Goal: Task Accomplishment & Management: Manage account settings

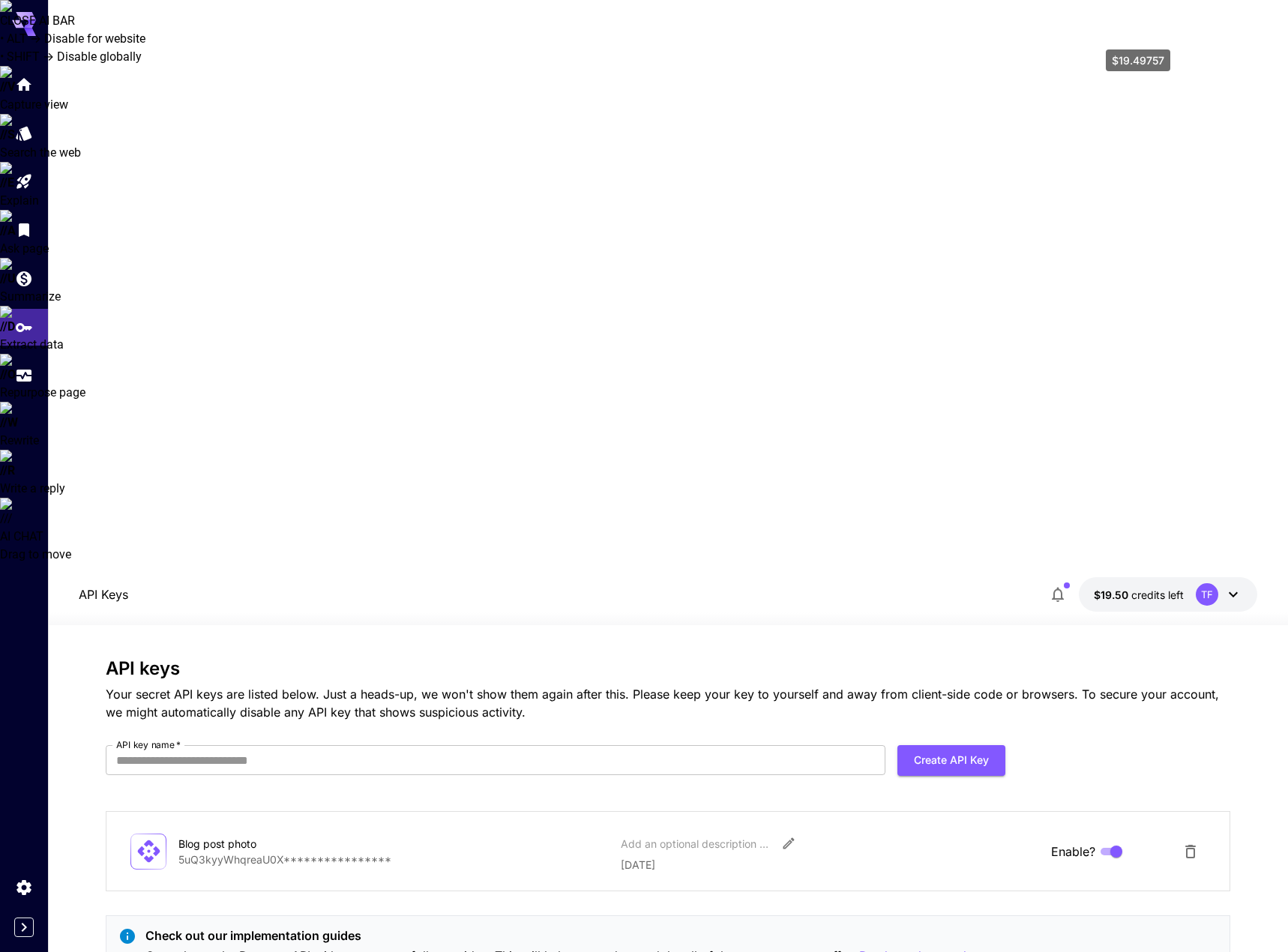
click at [1179, 588] on span "credits left" at bounding box center [1157, 594] width 52 height 13
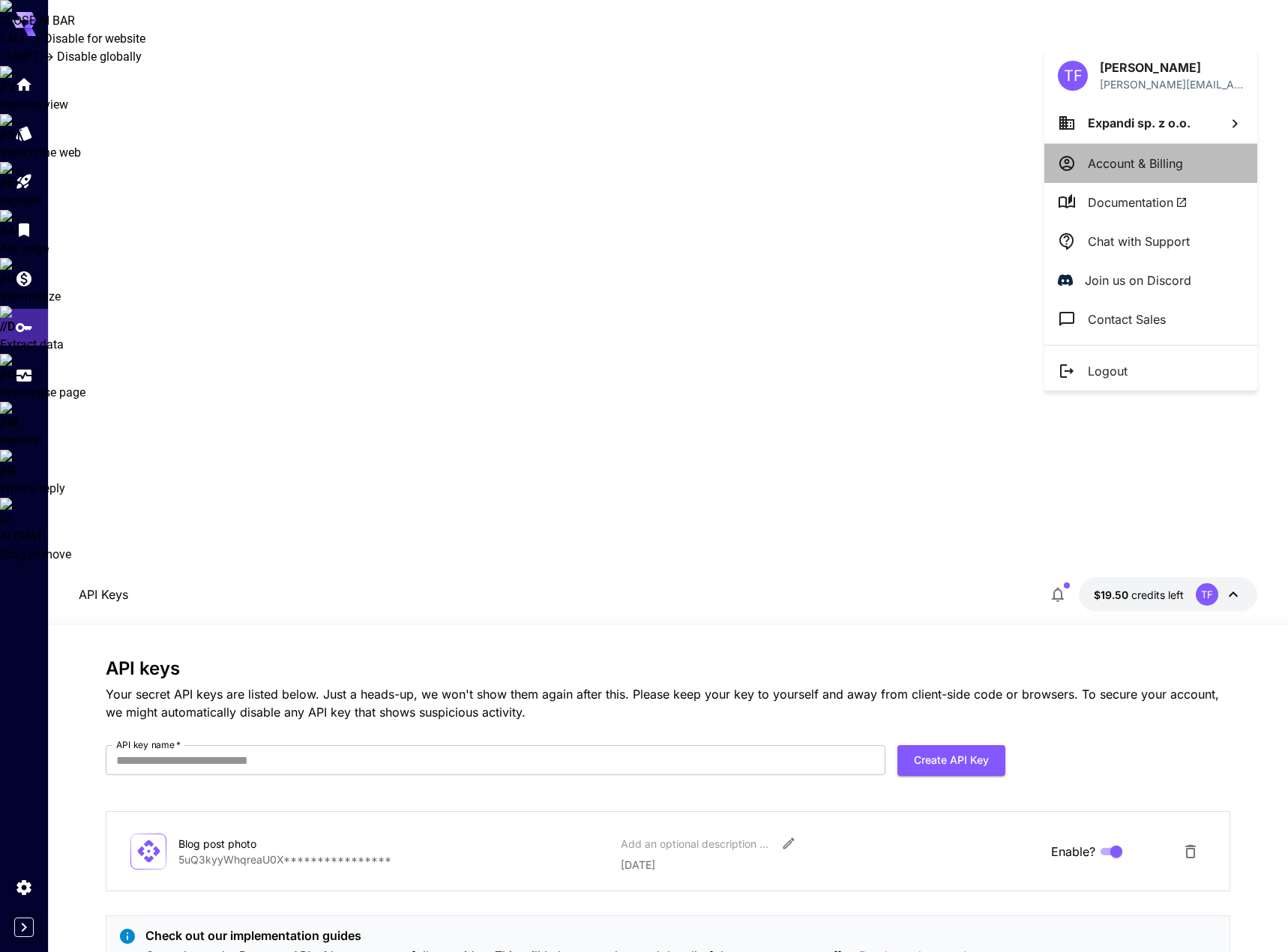
click at [1167, 158] on p "Account & Billing" at bounding box center [1135, 163] width 95 height 18
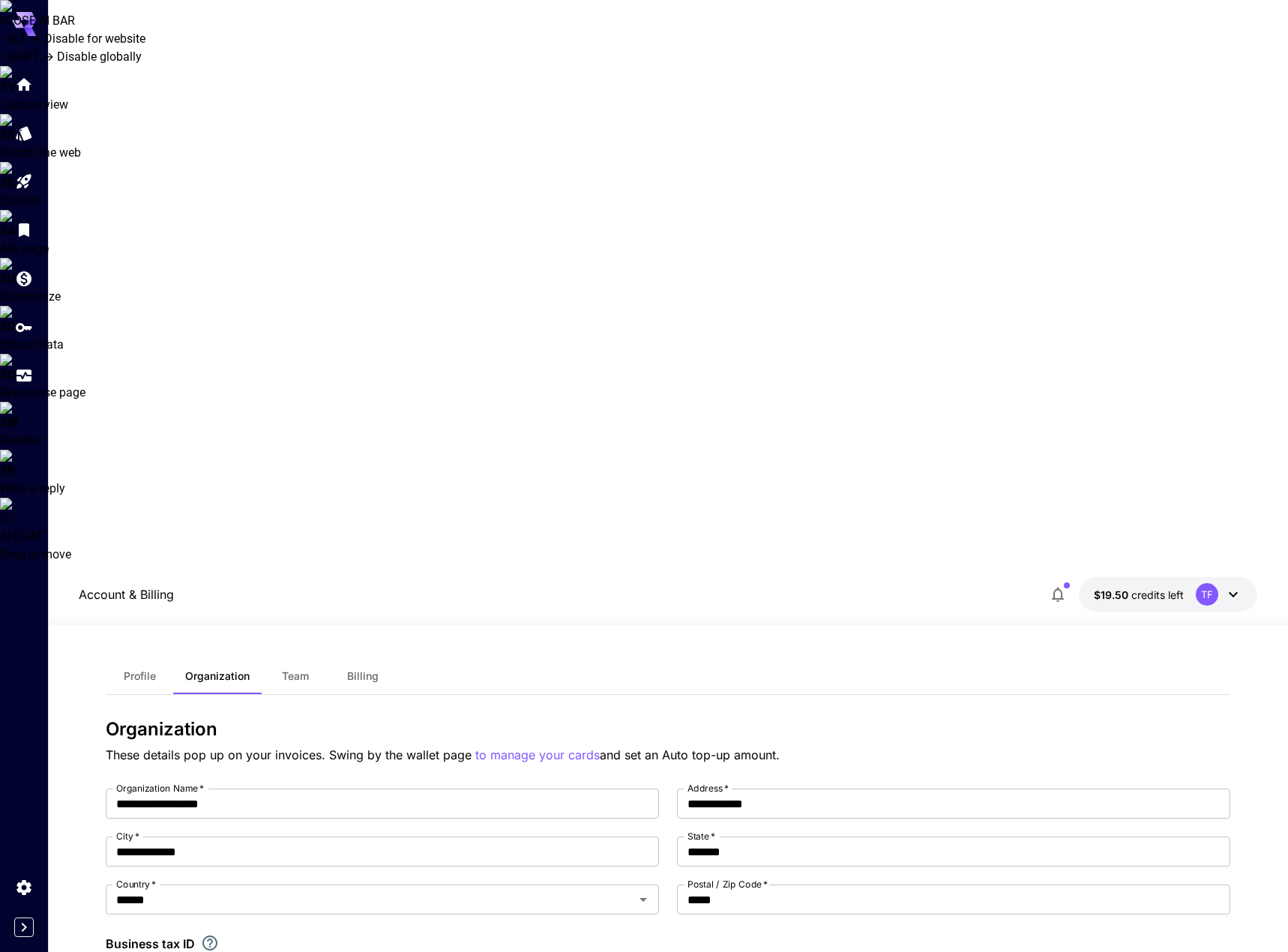
click at [372, 669] on span "Billing" at bounding box center [362, 676] width 31 height 14
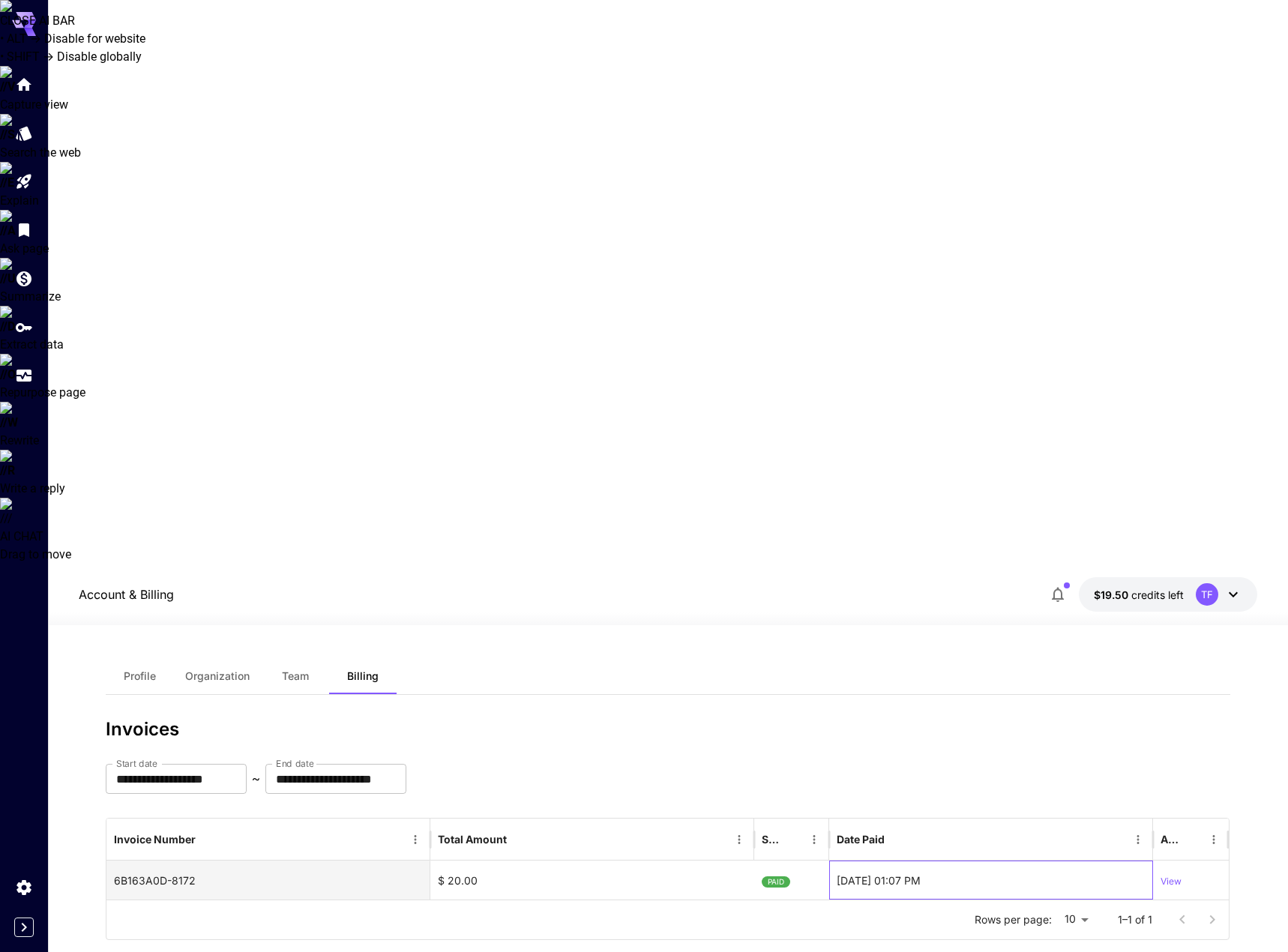
click at [883, 860] on div "[DATE] 01:07 PM" at bounding box center [991, 880] width 324 height 39
click at [1174, 875] on p "View" at bounding box center [1171, 882] width 21 height 14
